Goal: Information Seeking & Learning: Learn about a topic

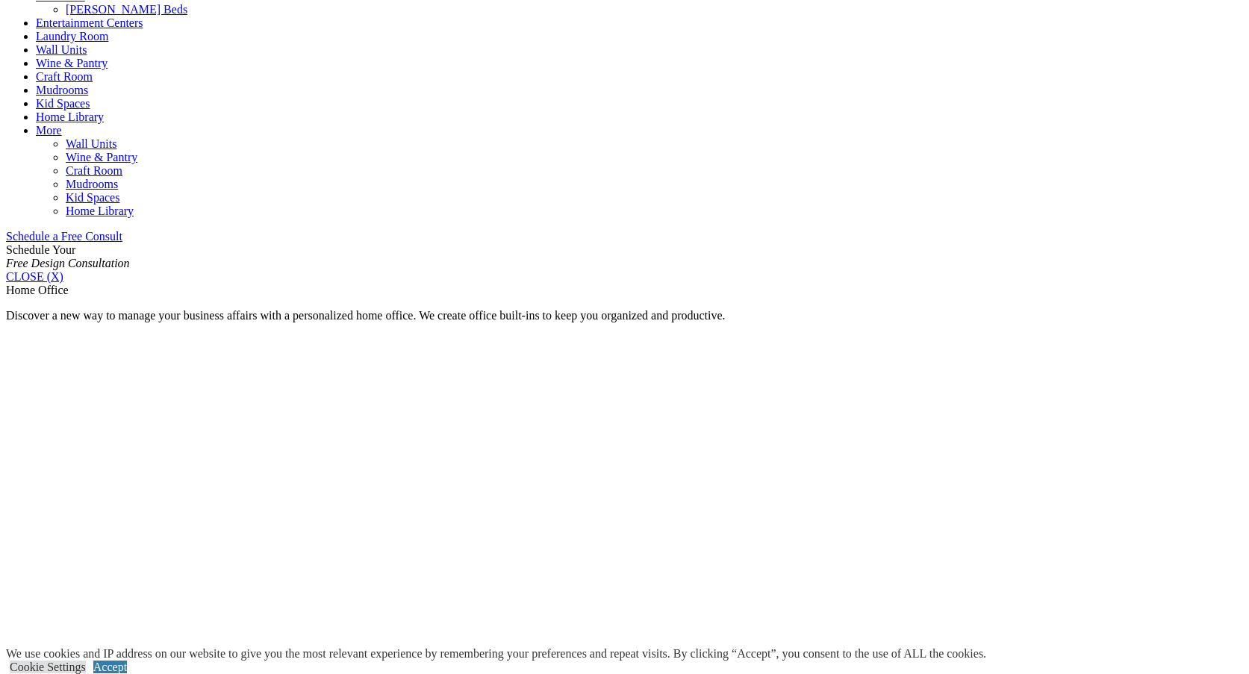
scroll to position [971, 0]
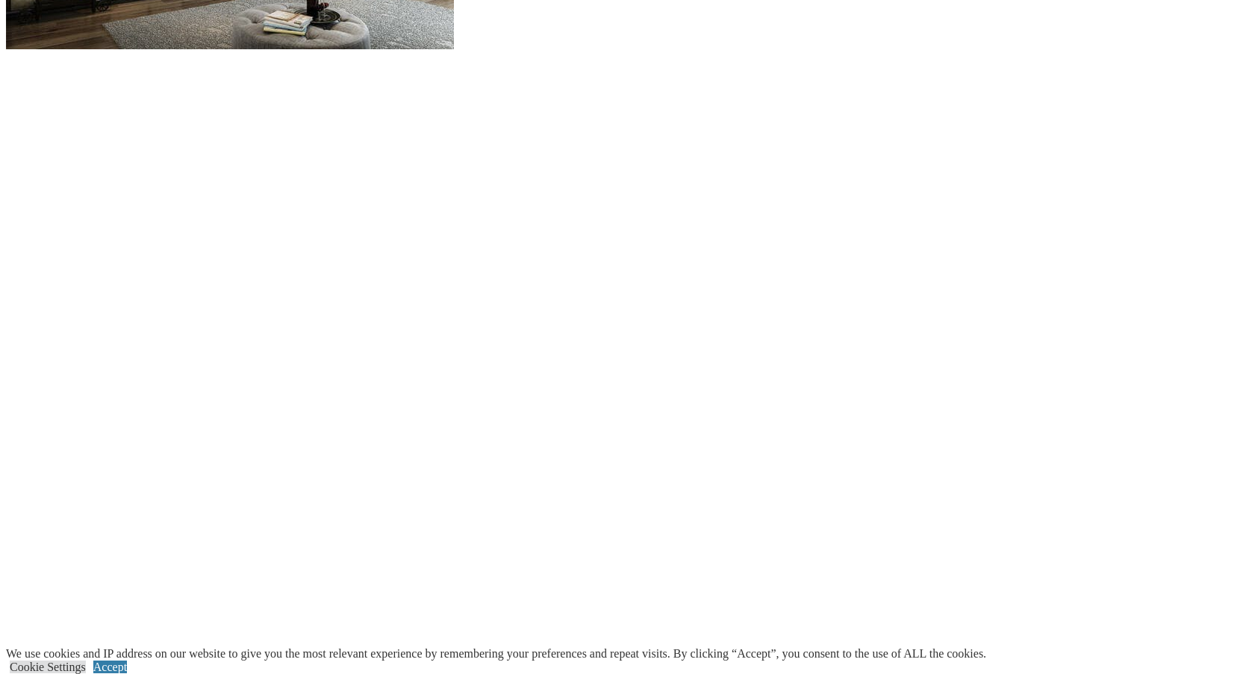
scroll to position [1717, 0]
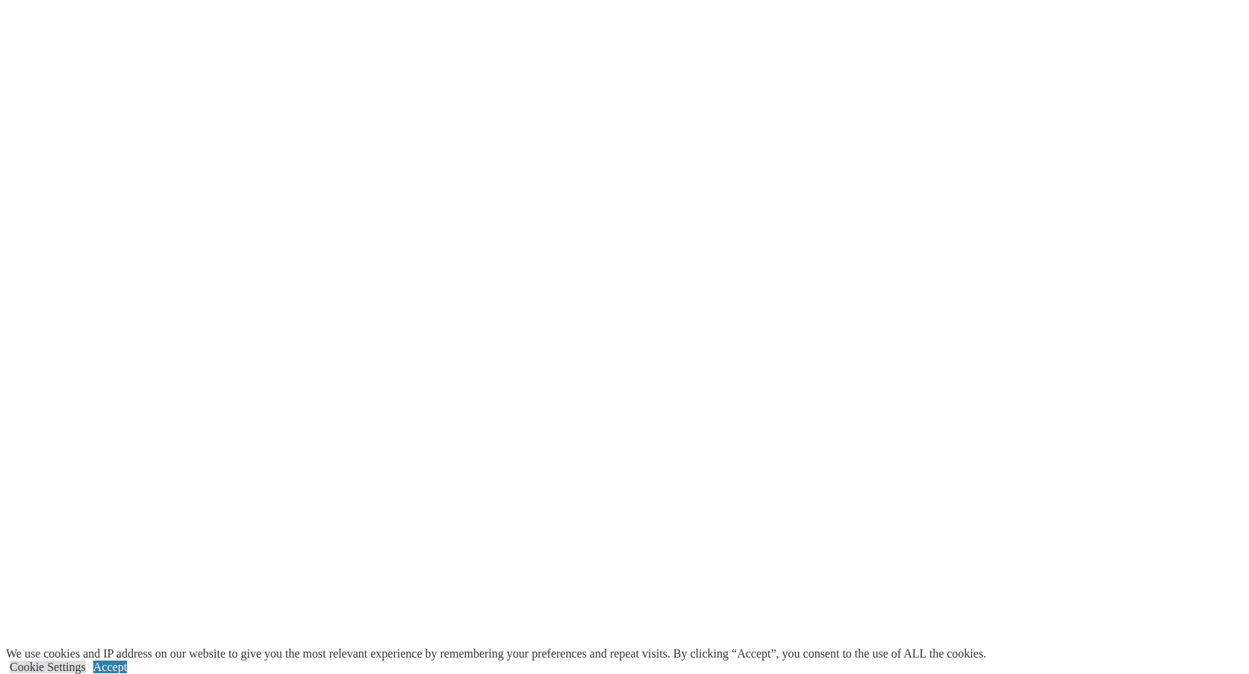
scroll to position [1792, 0]
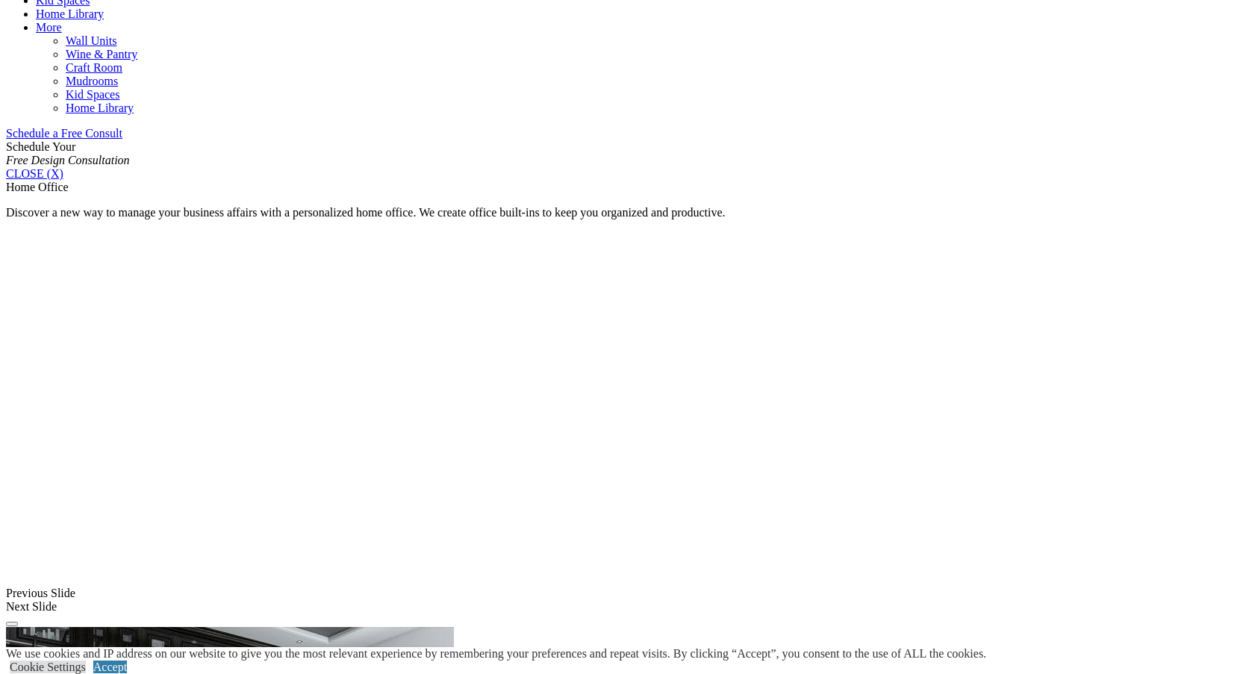
scroll to position [821, 0]
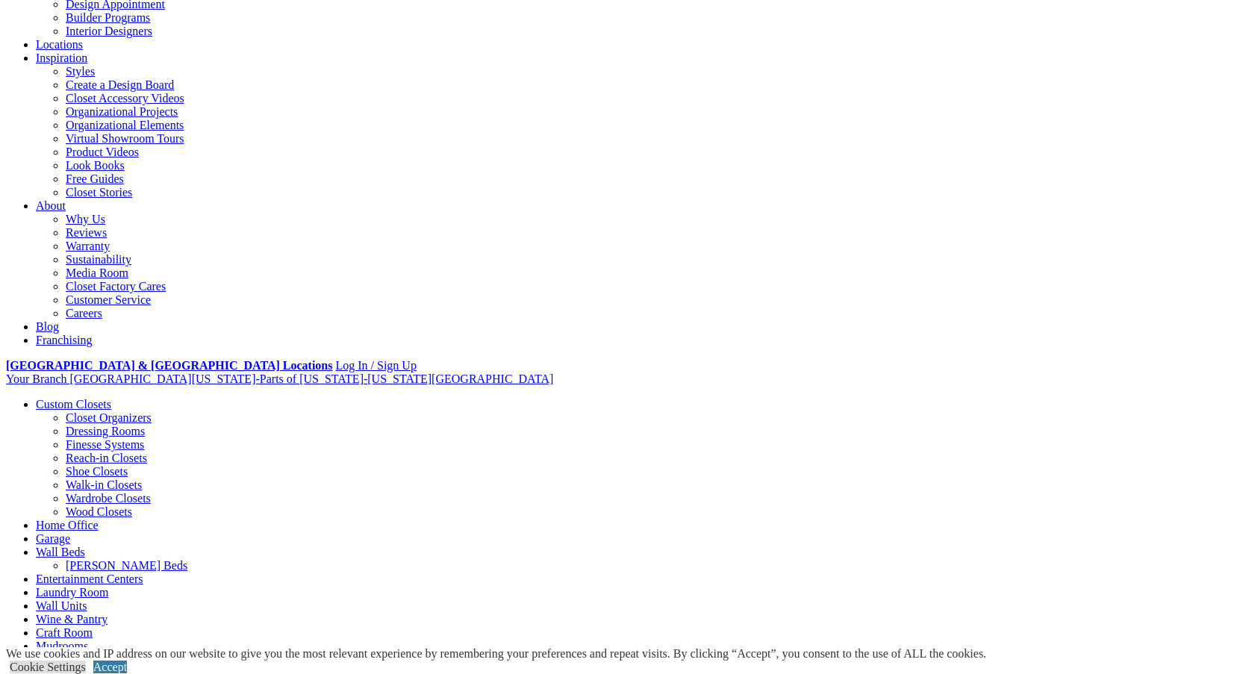
scroll to position [0, 0]
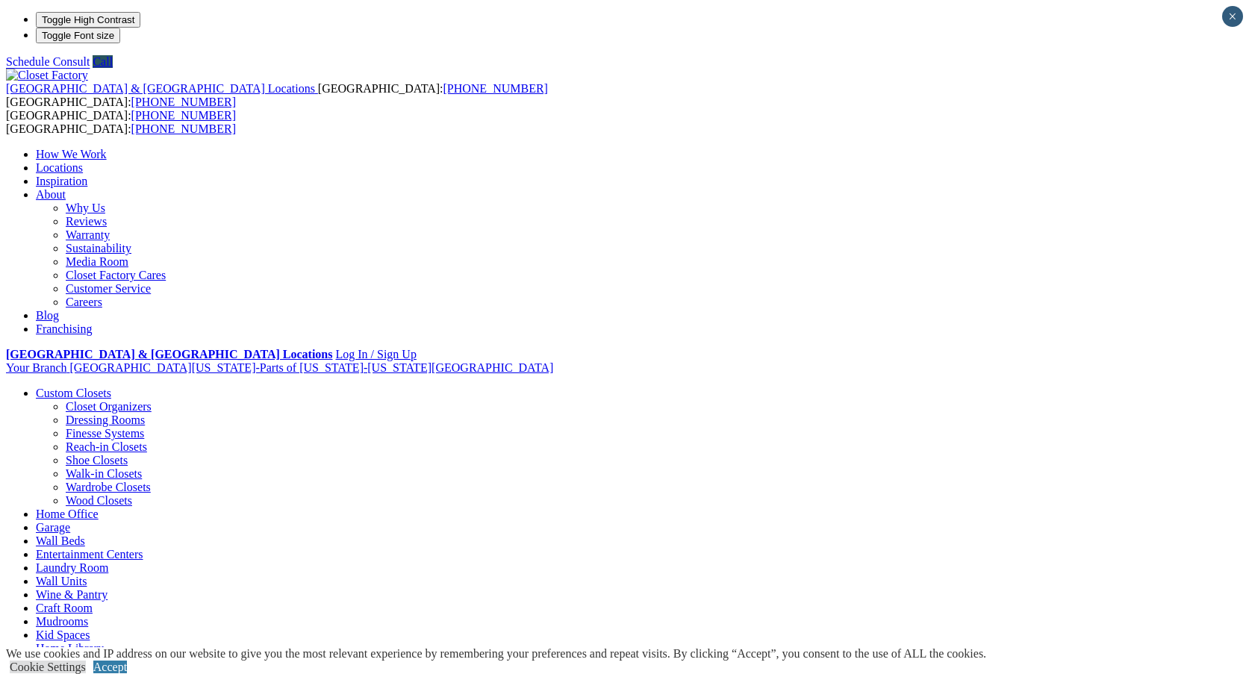
click at [99, 508] on link "Home Office" at bounding box center [67, 514] width 63 height 13
click at [87, 575] on link "Wall Units" at bounding box center [61, 581] width 51 height 13
